Goal: Task Accomplishment & Management: Complete application form

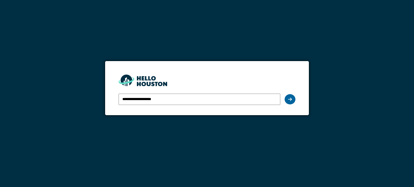
click at [290, 99] on icon at bounding box center [290, 99] width 4 height 4
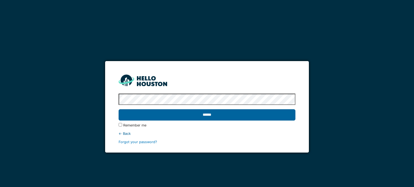
click at [206, 113] on input "******" at bounding box center [207, 114] width 177 height 11
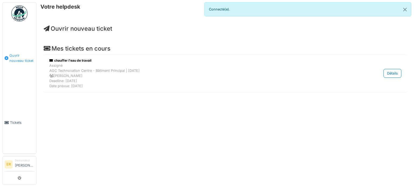
click at [16, 55] on span "Ouvrir nouveau ticket" at bounding box center [21, 58] width 25 height 10
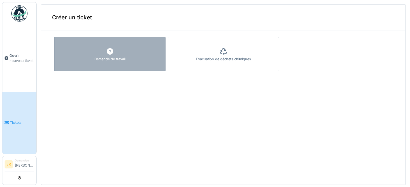
click at [108, 56] on div at bounding box center [110, 52] width 8 height 10
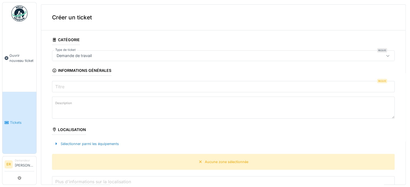
click at [56, 85] on label "Titre" at bounding box center [59, 87] width 11 height 6
click at [56, 85] on input "Titre" at bounding box center [223, 86] width 343 height 11
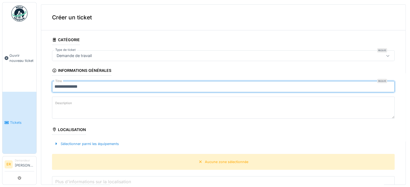
type input "**********"
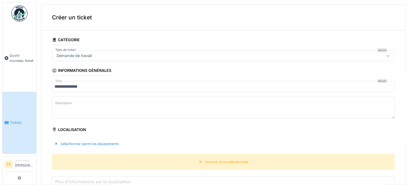
click at [54, 101] on label "Description" at bounding box center [63, 103] width 19 height 7
click at [54, 101] on textarea "Description" at bounding box center [223, 108] width 343 height 22
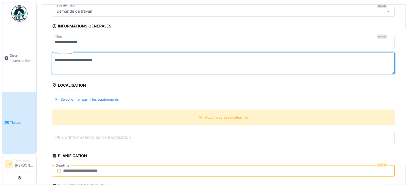
scroll to position [54, 0]
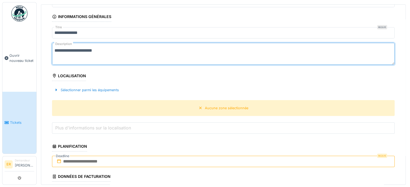
type textarea "**********"
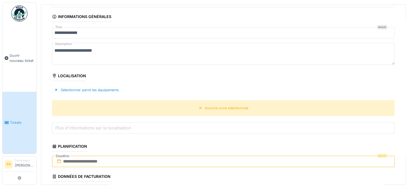
click at [71, 74] on div "Localisation" at bounding box center [69, 76] width 34 height 9
click at [54, 74] on icon at bounding box center [54, 76] width 5 height 4
click at [70, 104] on div "Aucune zone sélectionnée" at bounding box center [223, 108] width 343 height 16
click at [198, 108] on icon at bounding box center [200, 108] width 4 height 4
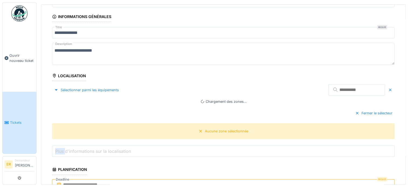
click at [196, 107] on div "Fermer le sélecteur" at bounding box center [223, 113] width 343 height 16
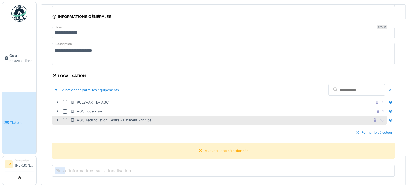
click at [65, 120] on div at bounding box center [65, 120] width 4 height 4
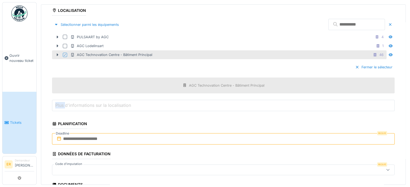
scroll to position [135, 0]
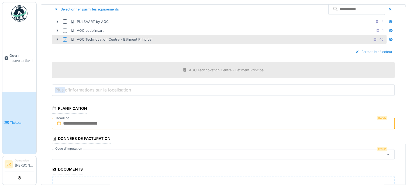
click at [54, 88] on label "Plus d'informations sur la localisation" at bounding box center [93, 90] width 78 height 6
click at [54, 88] on input "Plus d'informations sur la localisation" at bounding box center [223, 90] width 343 height 11
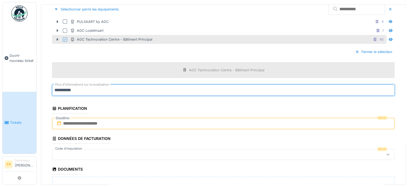
type input "**********"
click at [77, 123] on input "text" at bounding box center [223, 123] width 343 height 11
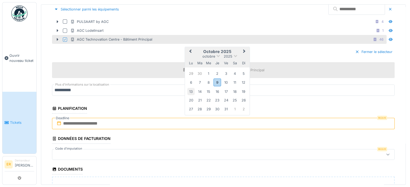
click at [190, 91] on div "13" at bounding box center [190, 91] width 7 height 7
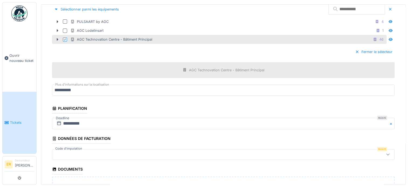
click at [55, 153] on div at bounding box center [204, 155] width 300 height 6
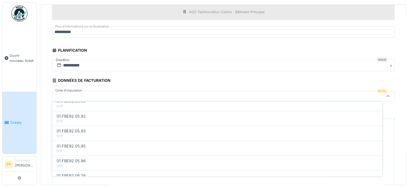
scroll to position [270, 0]
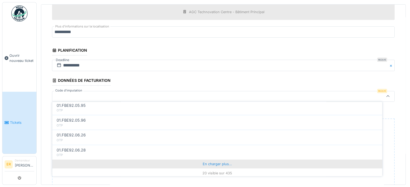
click at [215, 162] on div "En charger plus…" at bounding box center [217, 164] width 330 height 9
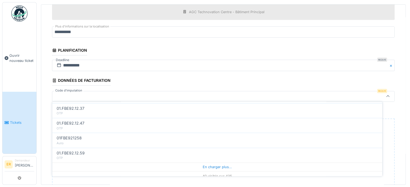
scroll to position [567, 0]
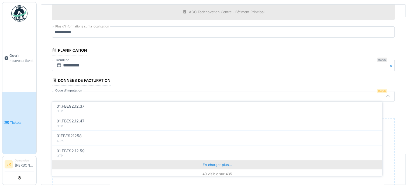
click at [208, 163] on div "En charger plus…" at bounding box center [217, 165] width 330 height 9
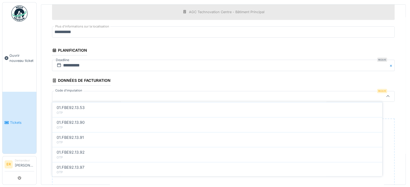
scroll to position [865, 0]
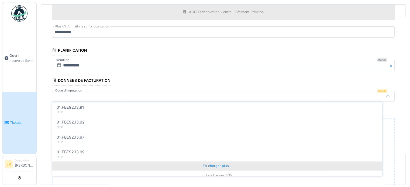
click at [211, 163] on div "En charger plus…" at bounding box center [217, 166] width 330 height 9
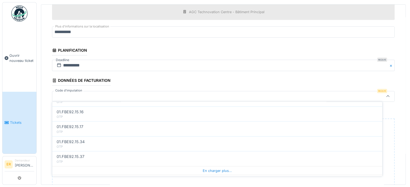
scroll to position [1162, 0]
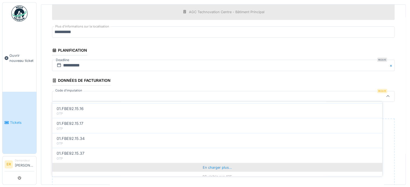
click at [208, 163] on div "En charger plus…" at bounding box center [217, 167] width 330 height 9
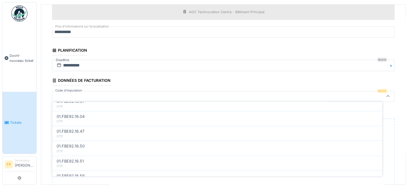
scroll to position [1460, 0]
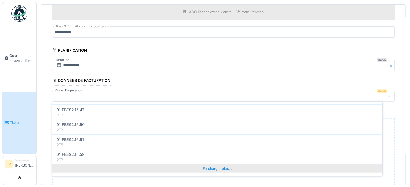
click at [215, 164] on div "En charger plus…" at bounding box center [217, 168] width 330 height 9
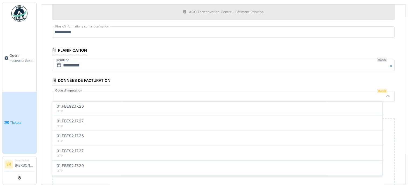
scroll to position [1758, 0]
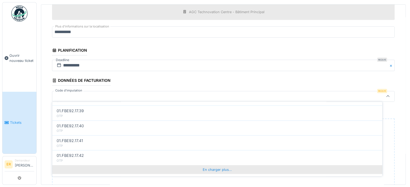
click at [209, 165] on div "En charger plus…" at bounding box center [217, 169] width 330 height 9
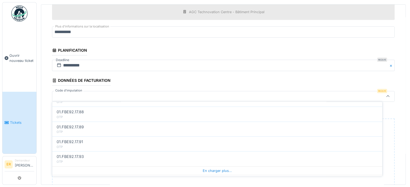
scroll to position [2, 0]
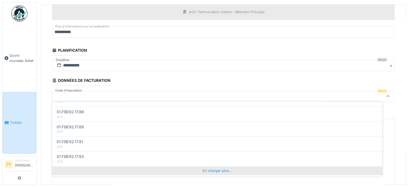
click at [214, 166] on div "En charger plus…" at bounding box center [217, 170] width 330 height 9
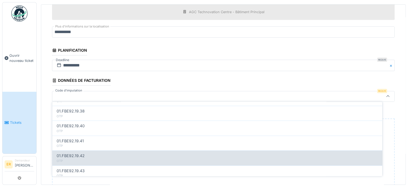
scroll to position [2353, 0]
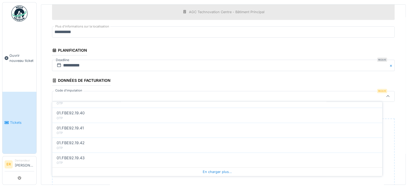
click at [55, 94] on div at bounding box center [204, 97] width 300 height 6
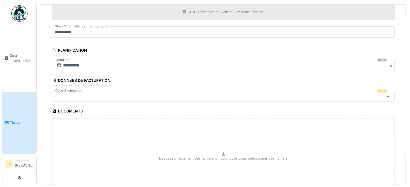
click at [55, 94] on div at bounding box center [204, 97] width 300 height 6
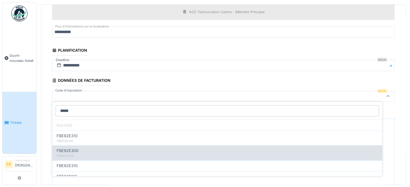
scroll to position [54, 0]
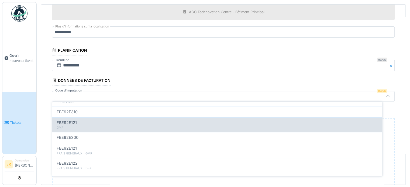
type input "*****"
click at [69, 122] on span "FBE92E121" at bounding box center [67, 123] width 20 height 6
type input "*"
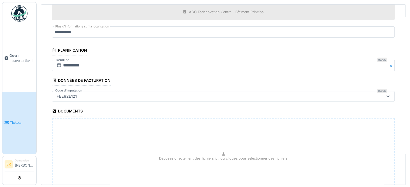
scroll to position [241, 0]
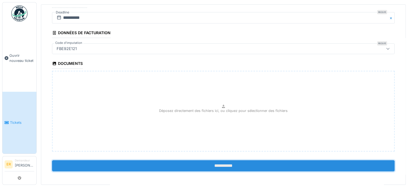
click at [219, 163] on input "**********" at bounding box center [223, 165] width 343 height 11
